Goal: Transaction & Acquisition: Purchase product/service

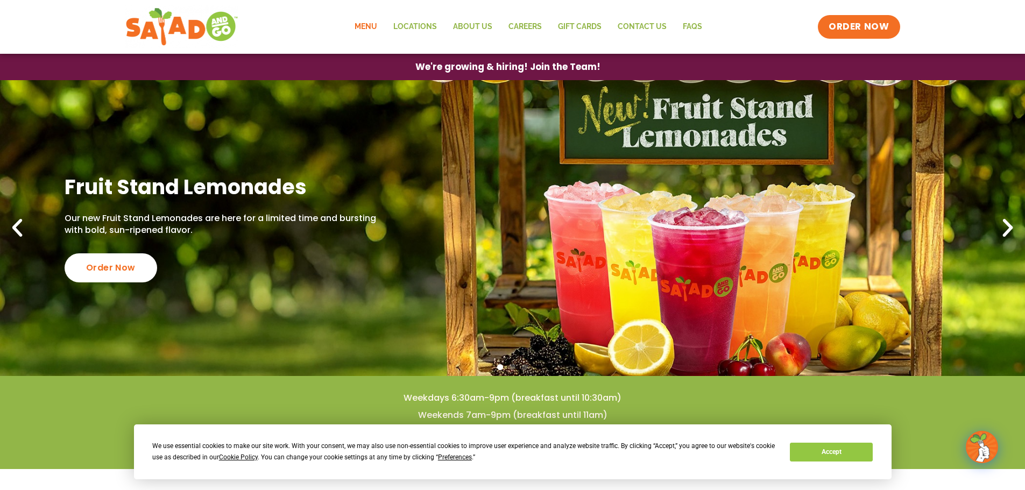
click at [373, 27] on link "Menu" at bounding box center [365, 27] width 39 height 25
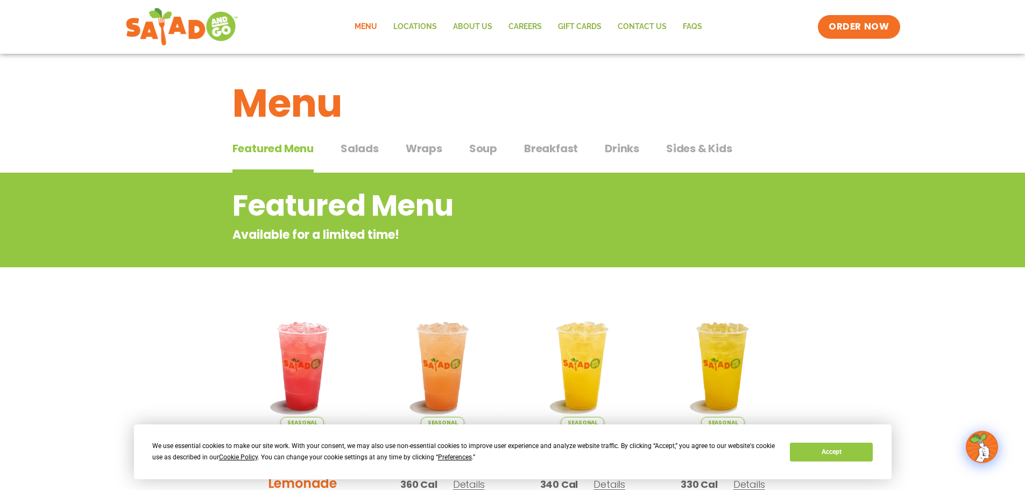
click at [401, 150] on div "Featured Menu Featured Menu Salads Salads Wraps Wraps Soup Soup Breakfast Break…" at bounding box center [512, 155] width 561 height 37
click at [416, 146] on span "Wraps" at bounding box center [424, 148] width 37 height 16
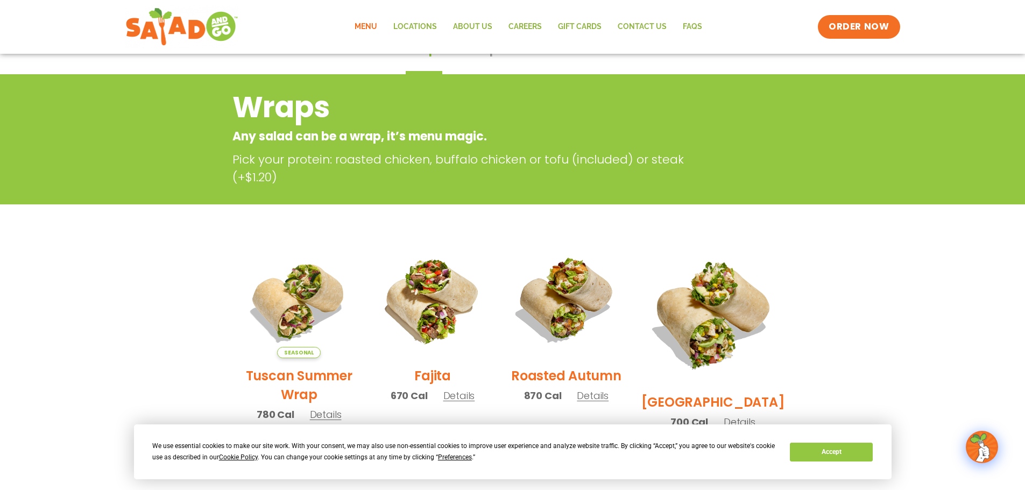
scroll to position [90, 0]
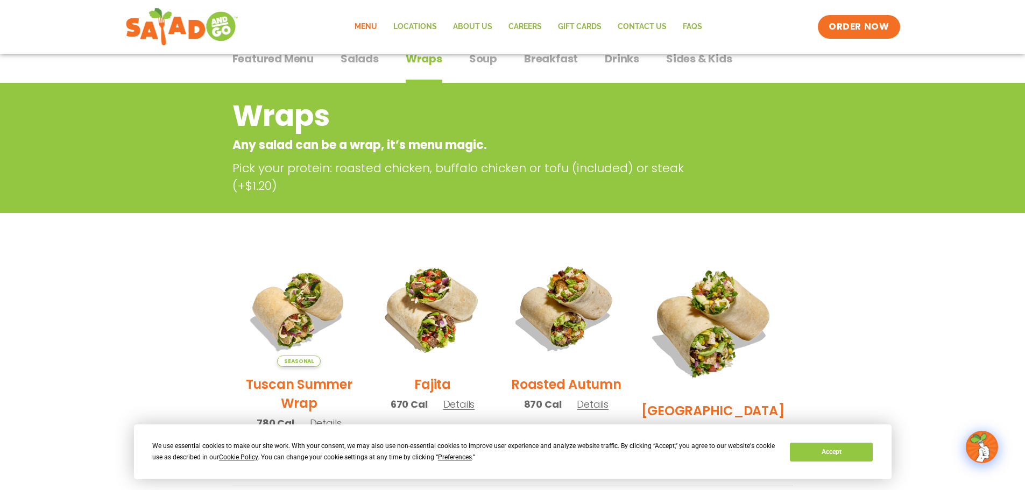
click at [367, 62] on span "Salads" at bounding box center [360, 59] width 38 height 16
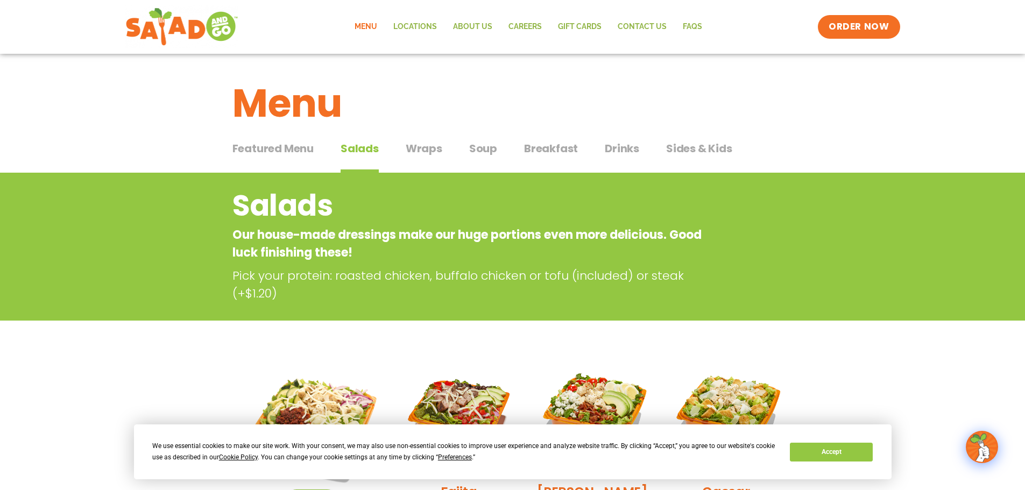
click at [478, 148] on span "Soup" at bounding box center [483, 148] width 28 height 16
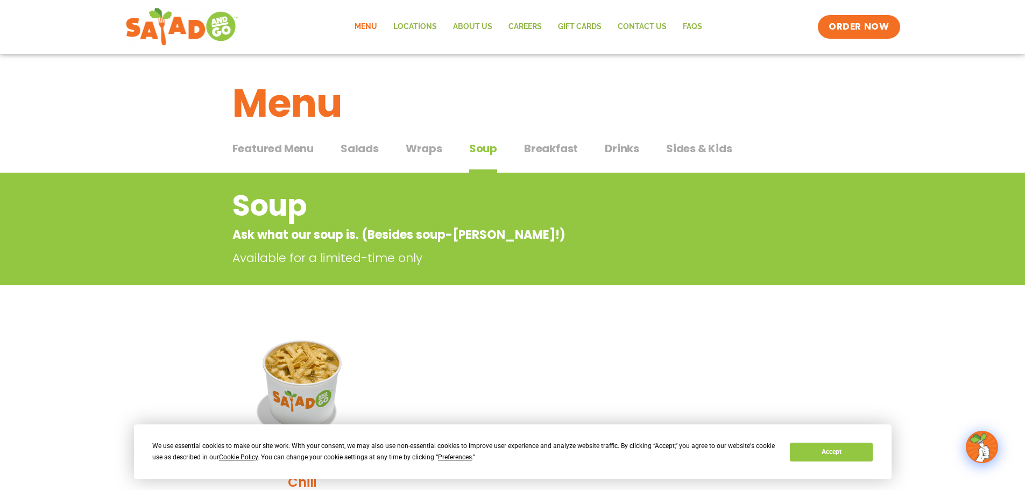
click at [555, 150] on span "Breakfast" at bounding box center [551, 148] width 54 height 16
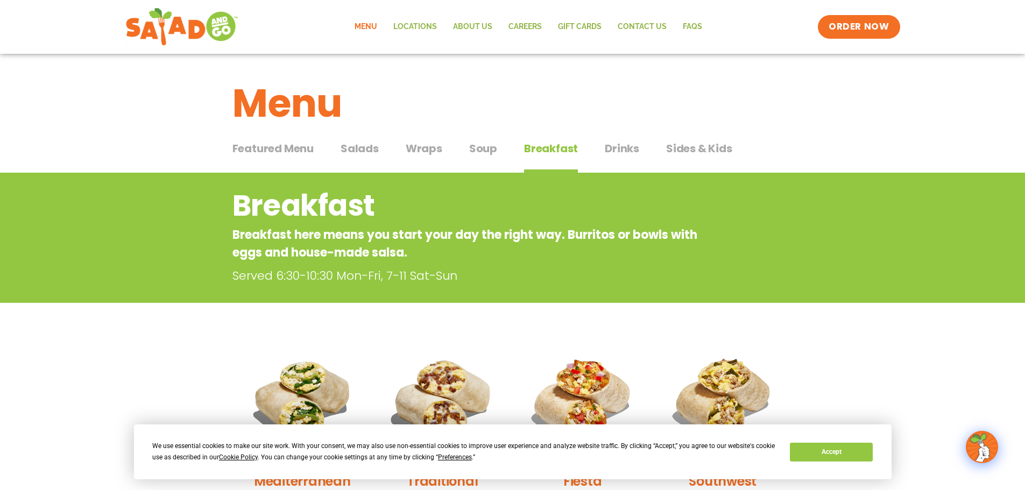
click at [298, 152] on span "Featured Menu" at bounding box center [272, 148] width 81 height 16
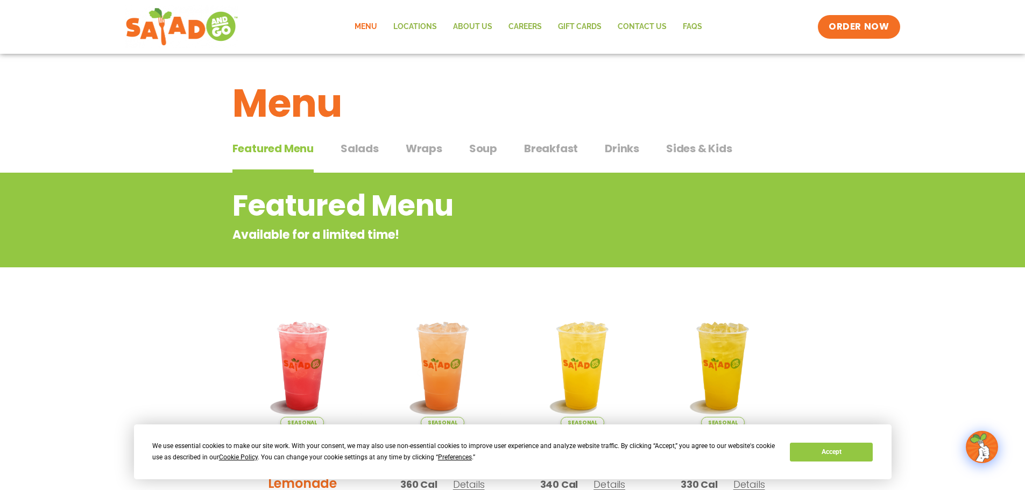
click at [368, 149] on span "Salads" at bounding box center [360, 148] width 38 height 16
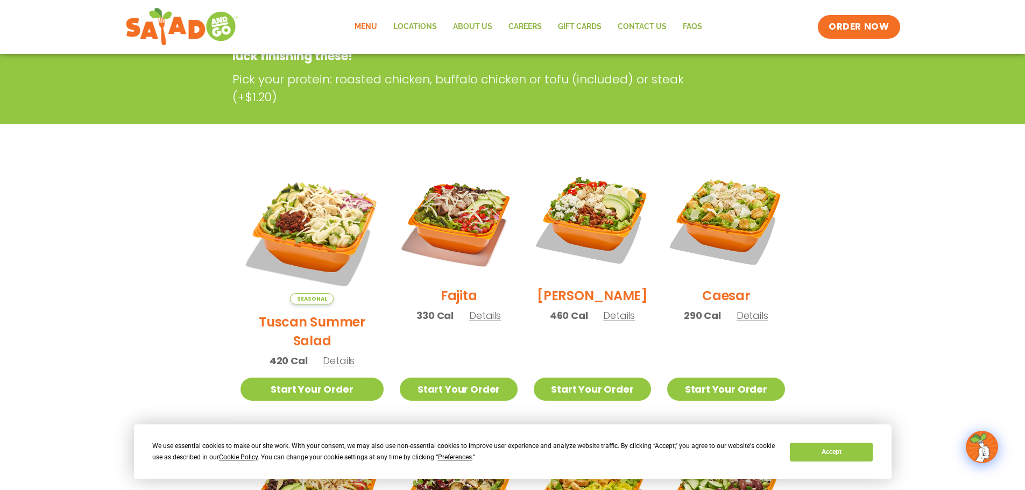
scroll to position [215, 0]
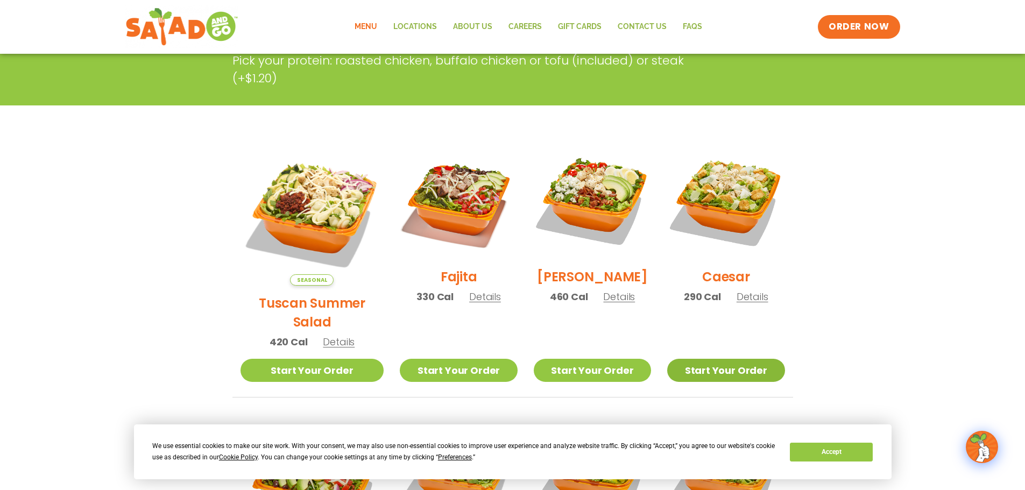
click at [721, 359] on link "Start Your Order" at bounding box center [725, 370] width 117 height 23
click at [727, 359] on link "Start Your Order" at bounding box center [725, 370] width 117 height 23
